Goal: Complete application form

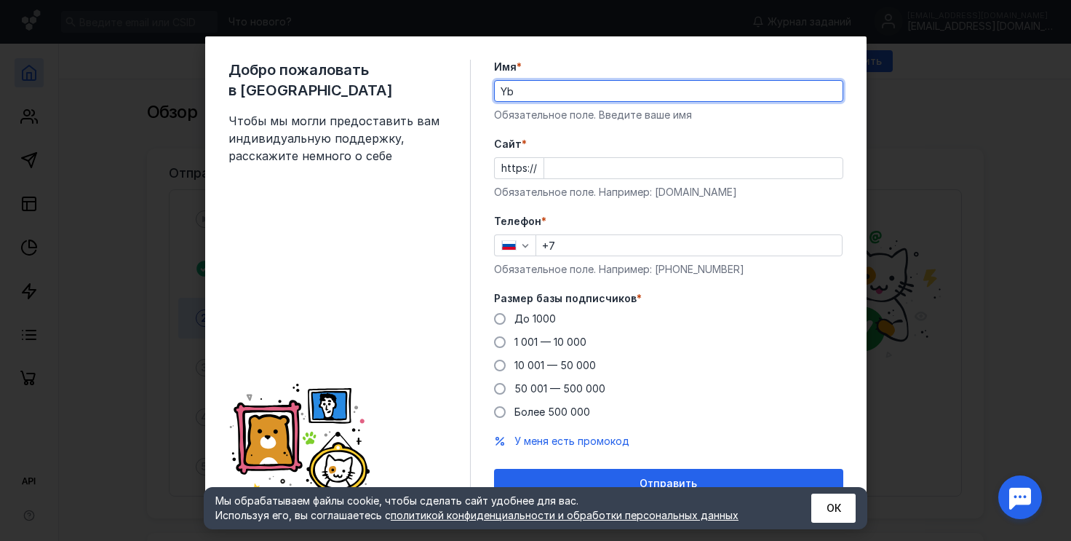
type input "Y"
type input "[PERSON_NAME]"
click at [498, 314] on label "До 1000" at bounding box center [525, 319] width 62 height 15
click at [0, 0] on input "До 1000" at bounding box center [0, 0] width 0 height 0
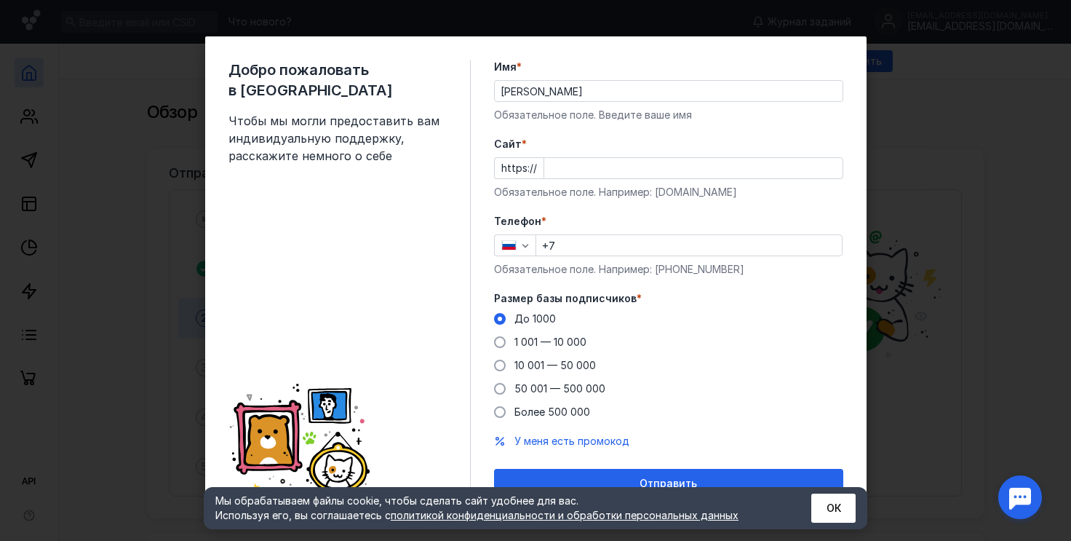
click at [578, 249] on input "+7" at bounding box center [689, 245] width 306 height 20
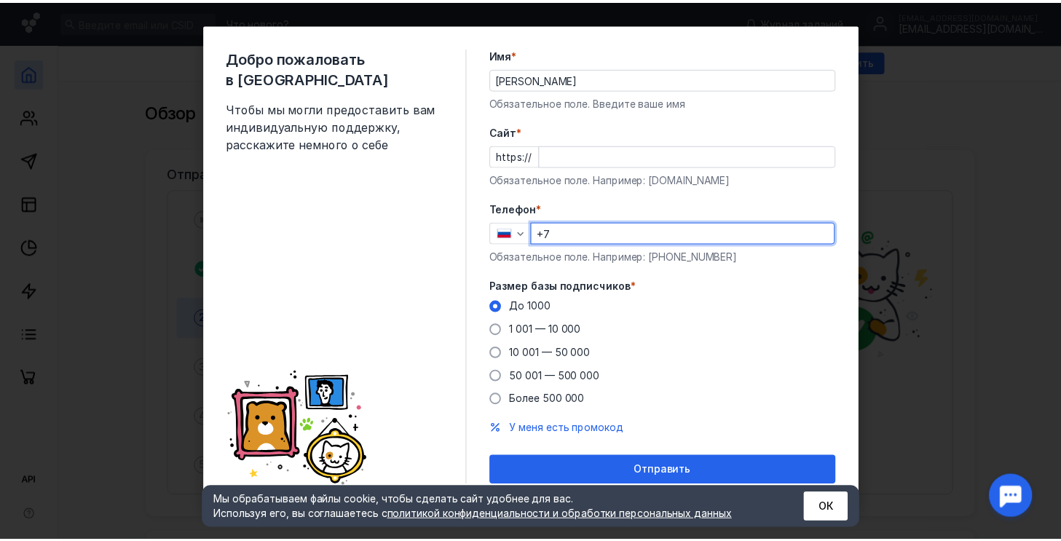
scroll to position [17, 0]
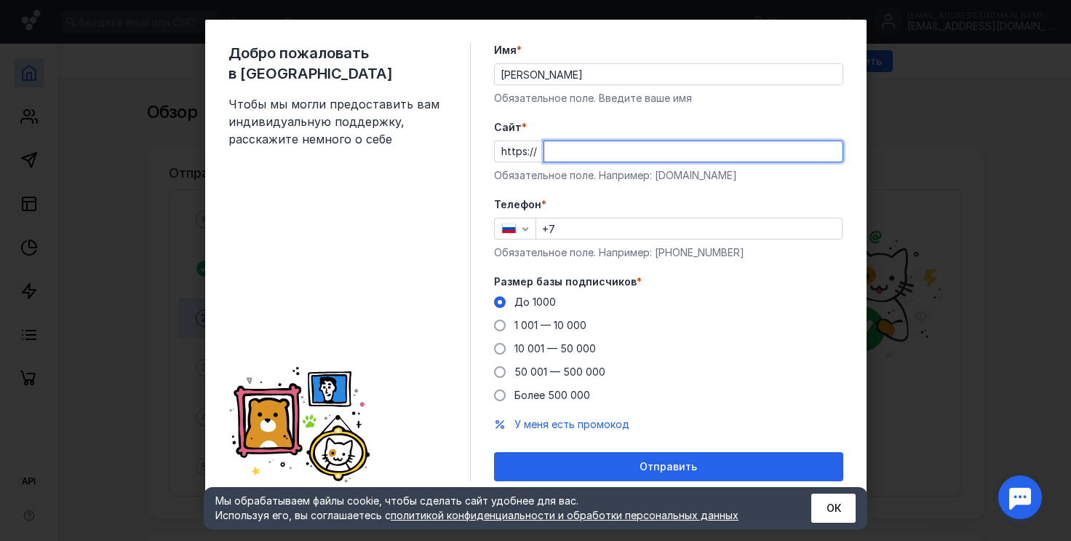
click at [585, 159] on input "Cайт *" at bounding box center [693, 151] width 298 height 20
type input "у"
type input "[DOMAIN_NAME]"
click at [611, 235] on input "+7" at bounding box center [689, 228] width 306 height 20
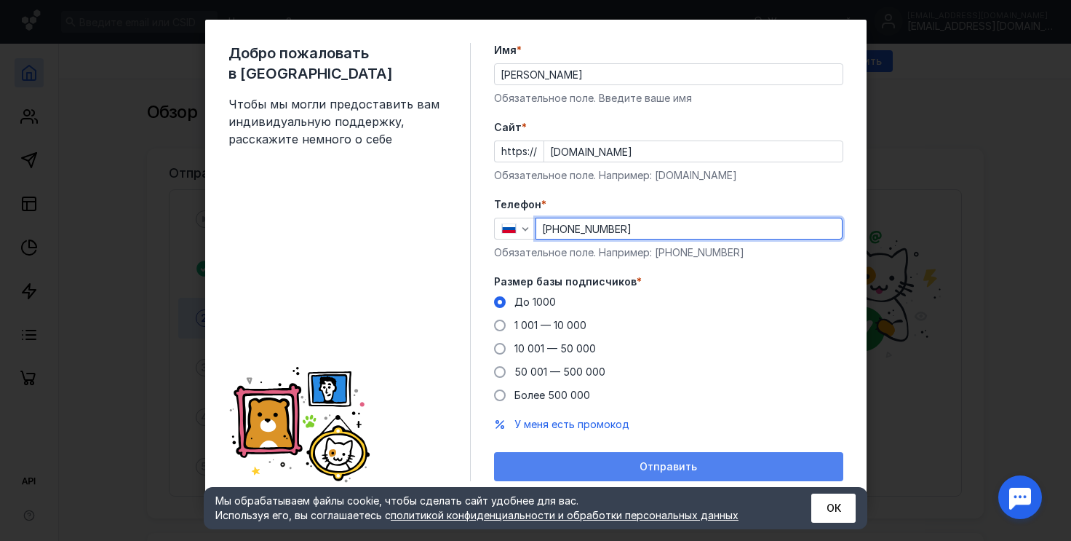
type input "[PHONE_NUMBER]"
click at [670, 461] on span "Отправить" at bounding box center [669, 467] width 58 height 12
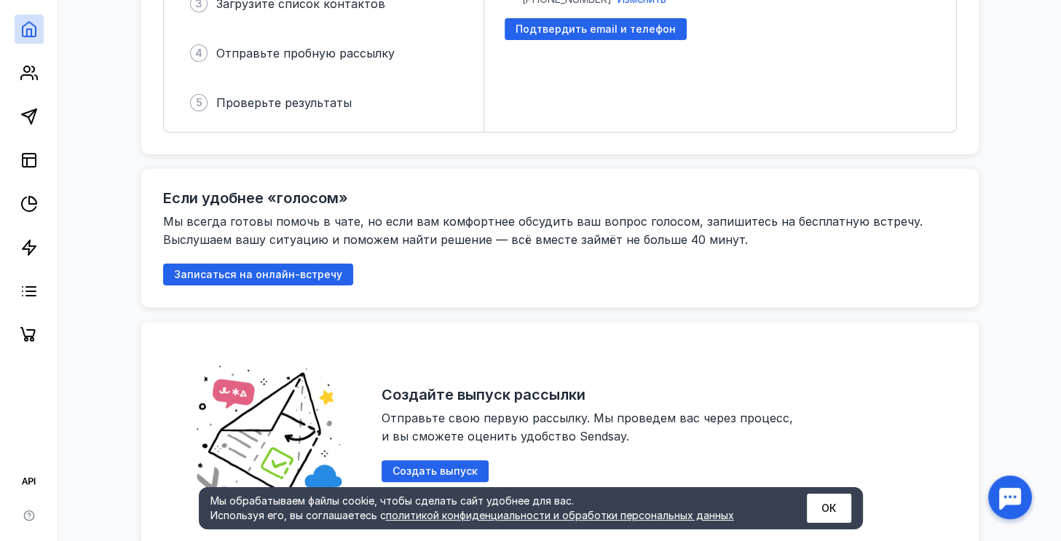
scroll to position [0, 0]
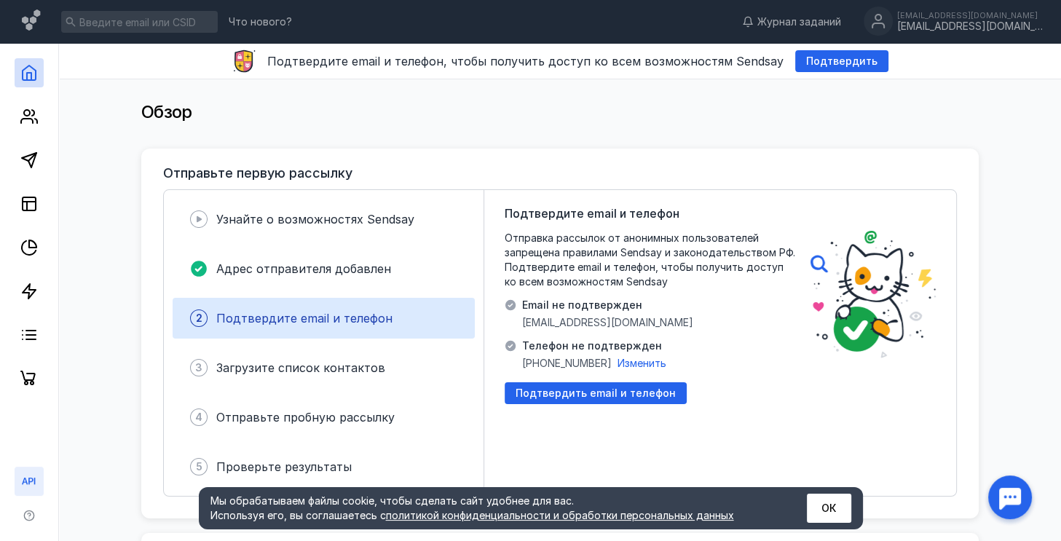
click at [29, 480] on icon at bounding box center [28, 480] width 17 height 17
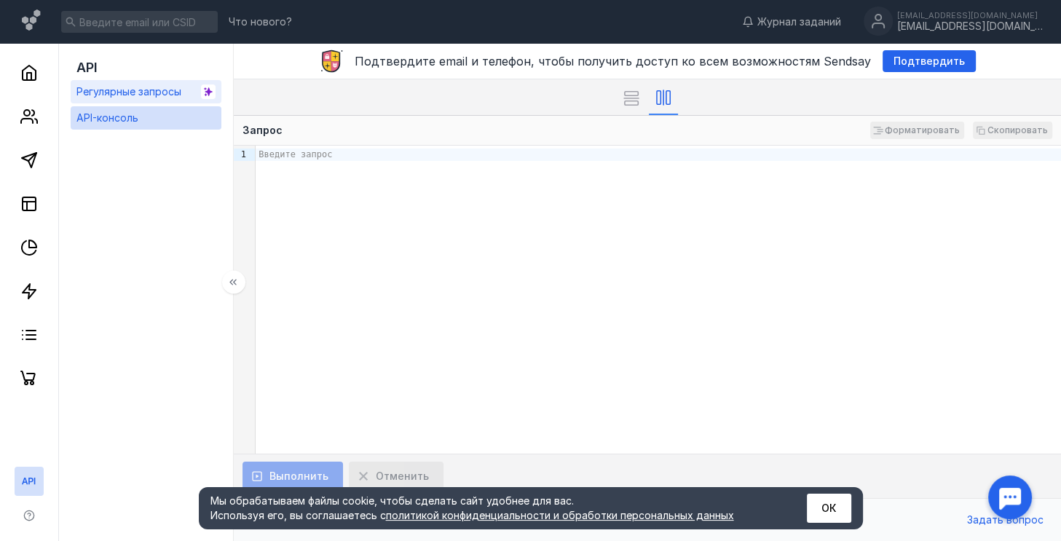
click at [165, 84] on div "Регулярные запросы" at bounding box center [128, 91] width 105 height 17
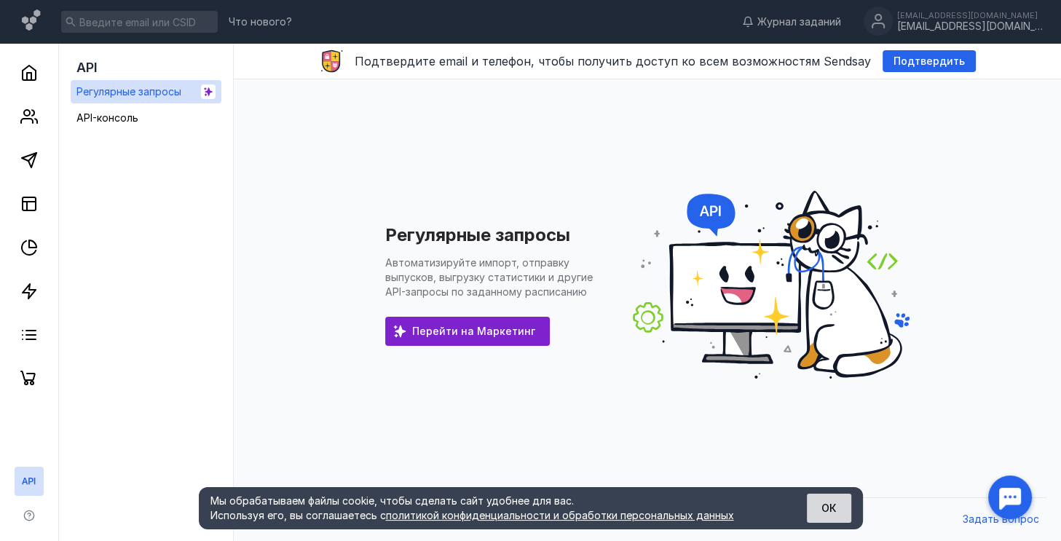
click at [823, 511] on button "ОК" at bounding box center [829, 508] width 44 height 29
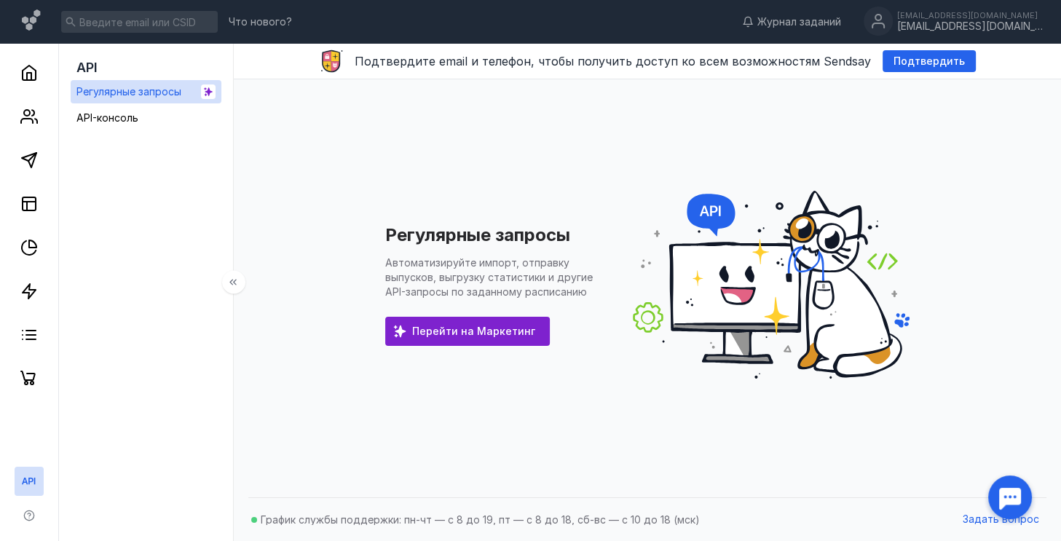
click at [122, 66] on div "API" at bounding box center [146, 67] width 151 height 25
click at [133, 113] on span "API-консоль" at bounding box center [107, 117] width 62 height 12
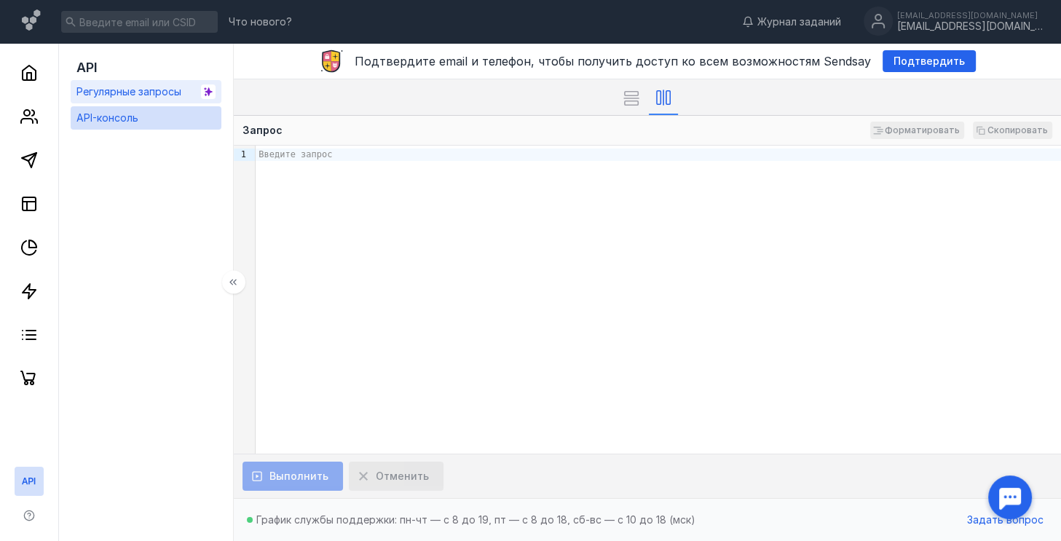
click at [138, 95] on span "Регулярные запросы" at bounding box center [128, 91] width 105 height 12
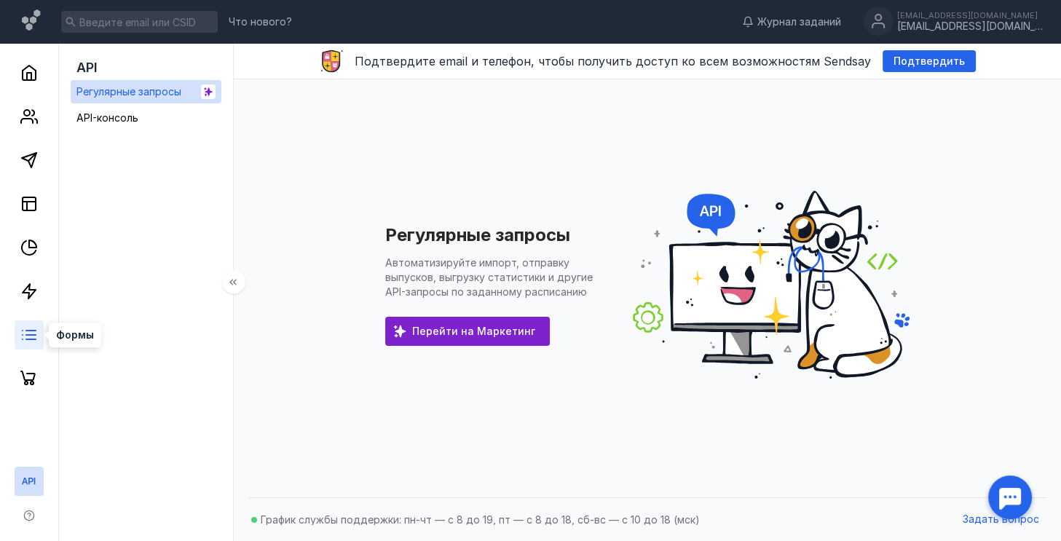
click at [27, 329] on icon at bounding box center [28, 334] width 17 height 17
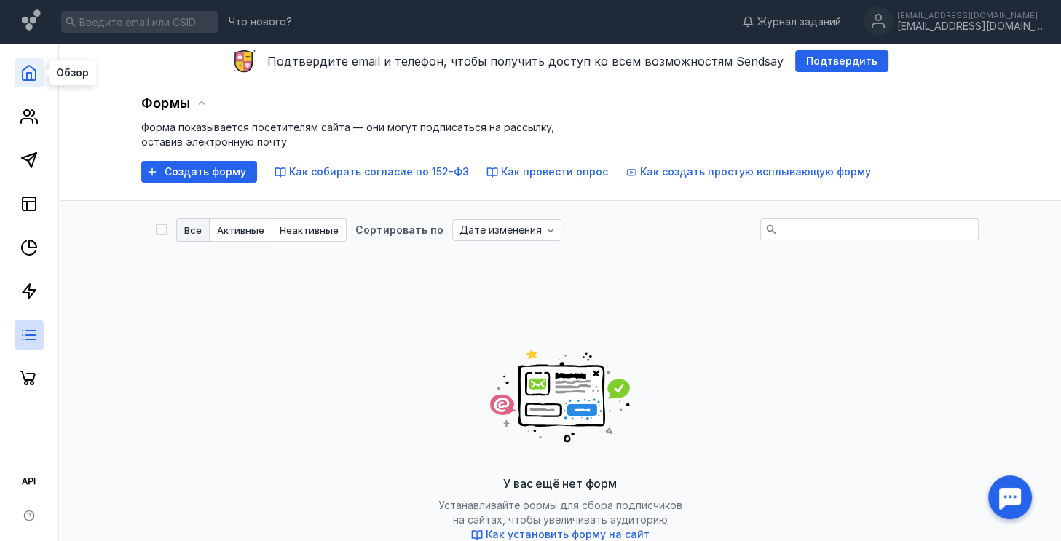
click at [29, 71] on icon at bounding box center [28, 72] width 17 height 17
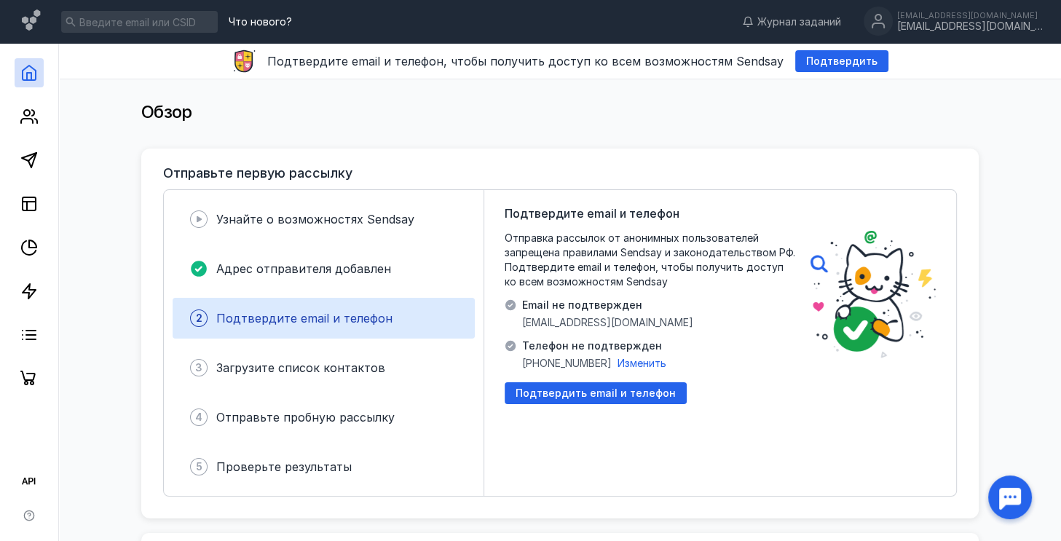
click at [280, 18] on span "Что нового?" at bounding box center [260, 22] width 63 height 10
